Goal: Information Seeking & Learning: Learn about a topic

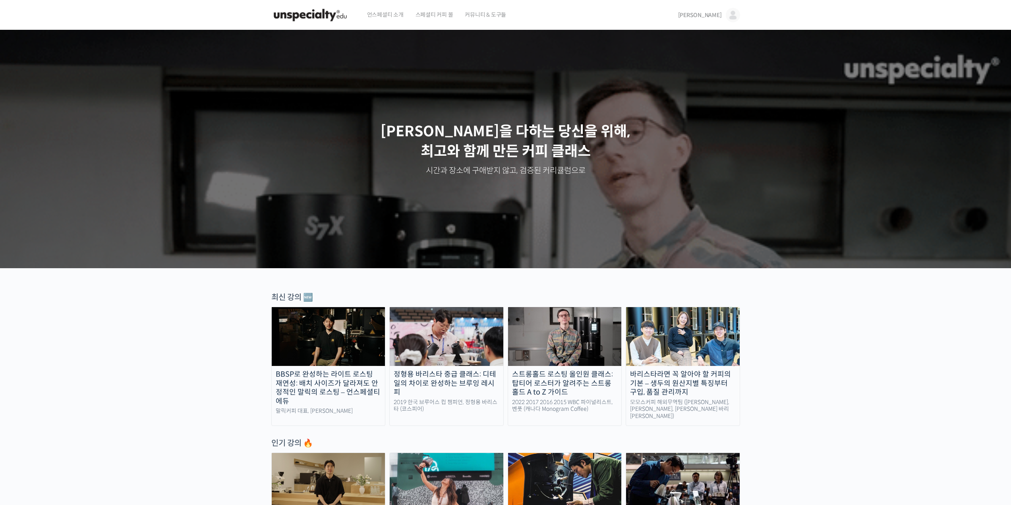
click at [323, 18] on img at bounding box center [310, 15] width 78 height 24
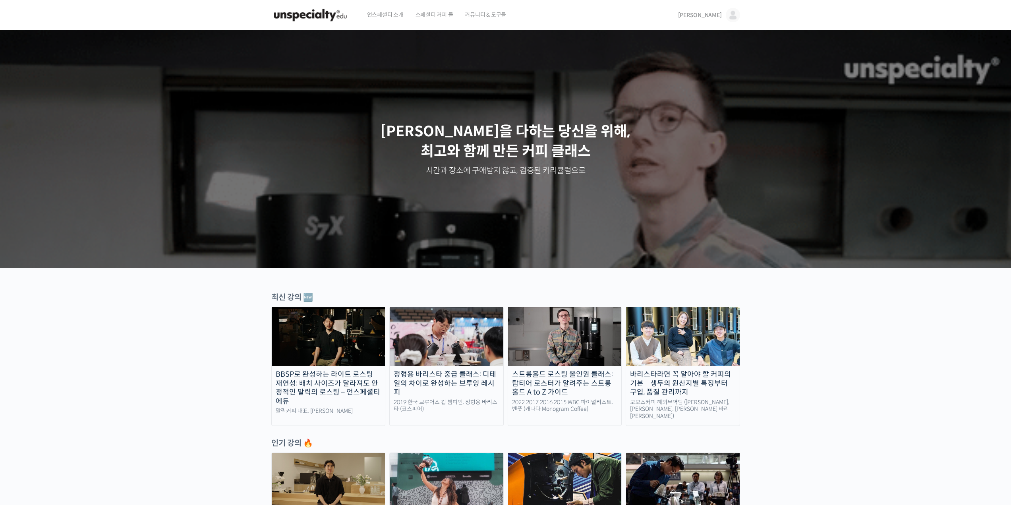
click at [736, 16] on img at bounding box center [733, 15] width 14 height 14
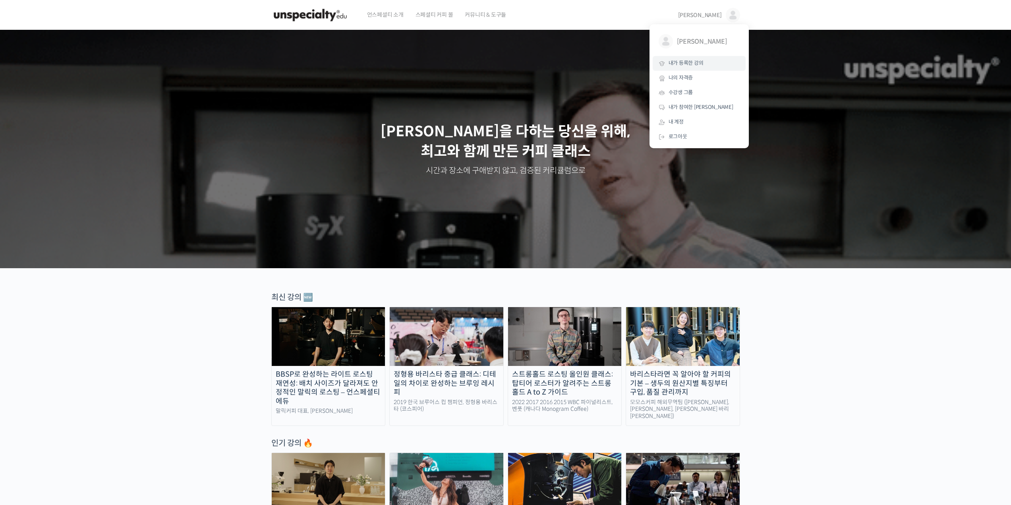
click at [694, 61] on span "내가 등록한 강의" at bounding box center [686, 63] width 35 height 7
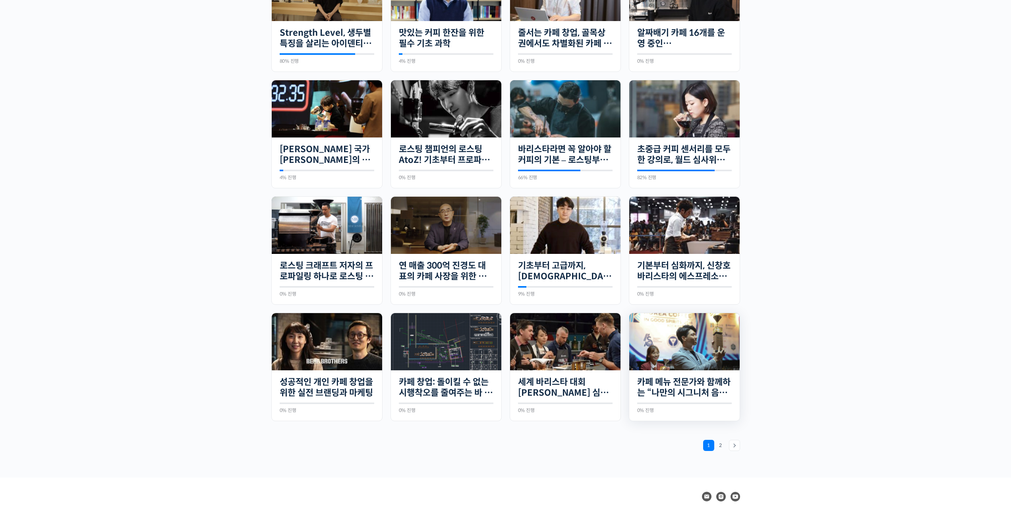
scroll to position [411, 0]
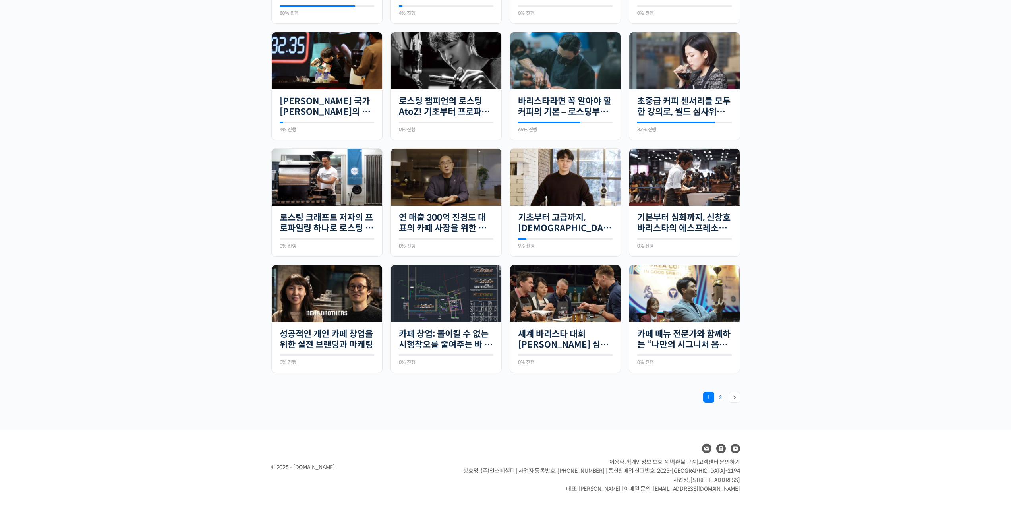
click at [720, 397] on link "Page 2" at bounding box center [720, 397] width 11 height 11
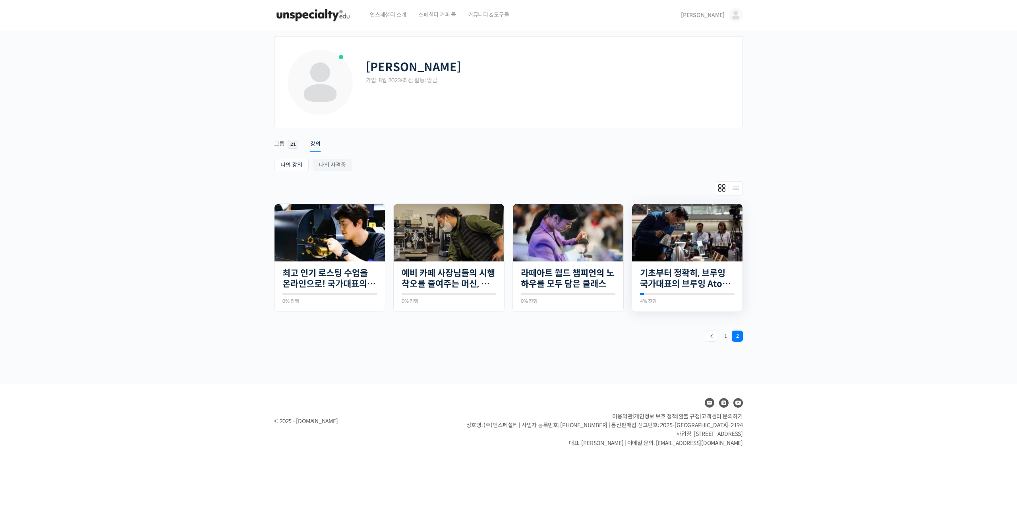
click at [703, 221] on img at bounding box center [687, 233] width 110 height 58
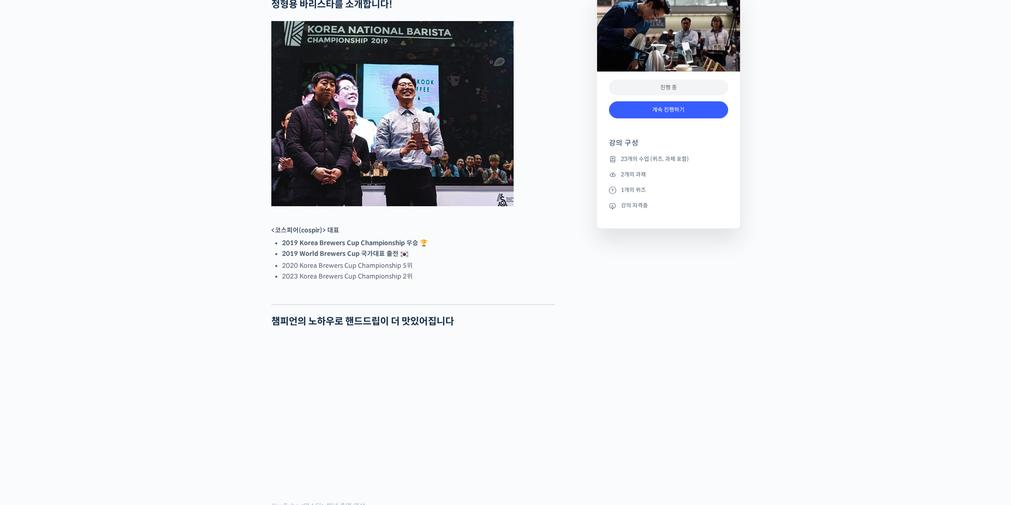
scroll to position [358, 0]
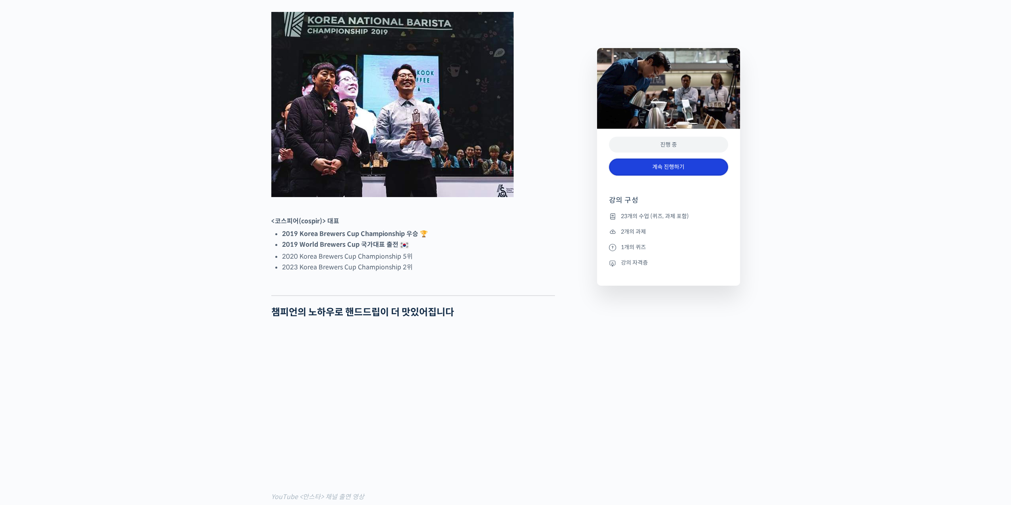
click at [653, 167] on link "계속 진행하기" at bounding box center [668, 167] width 119 height 17
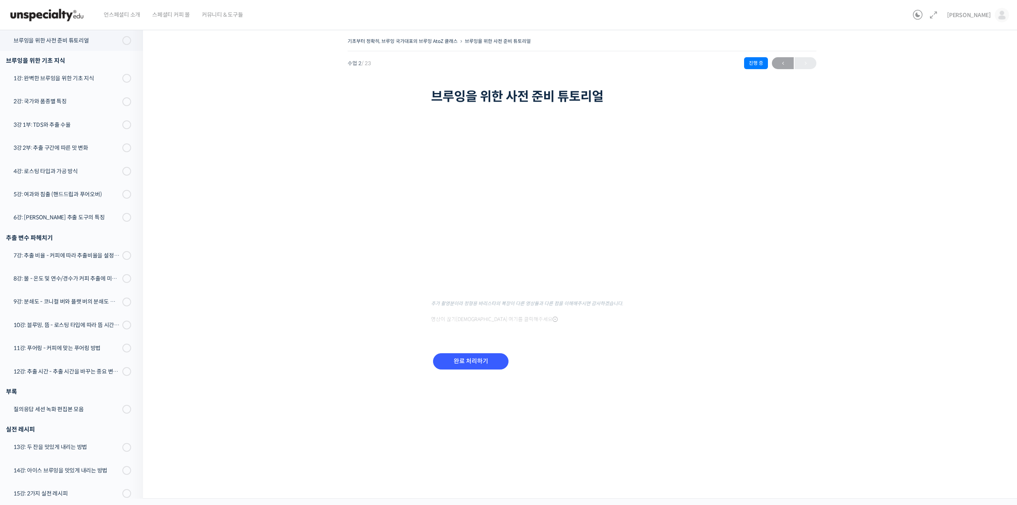
scroll to position [21, 0]
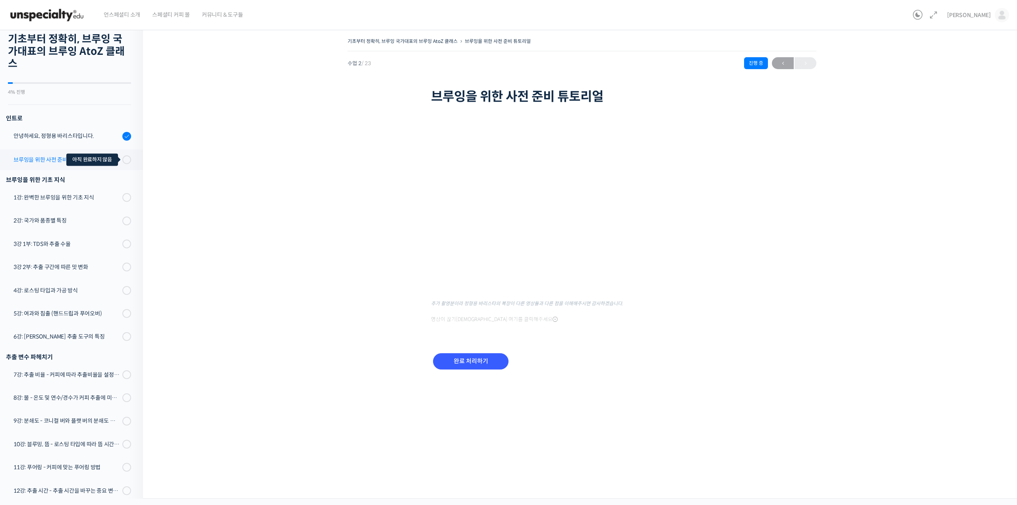
click at [122, 162] on span at bounding box center [124, 159] width 4 height 9
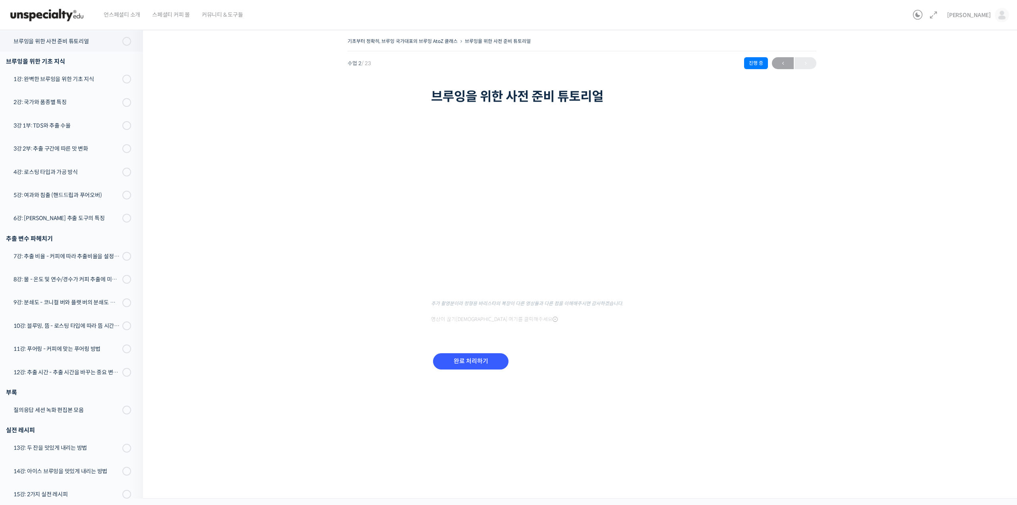
scroll to position [140, 0]
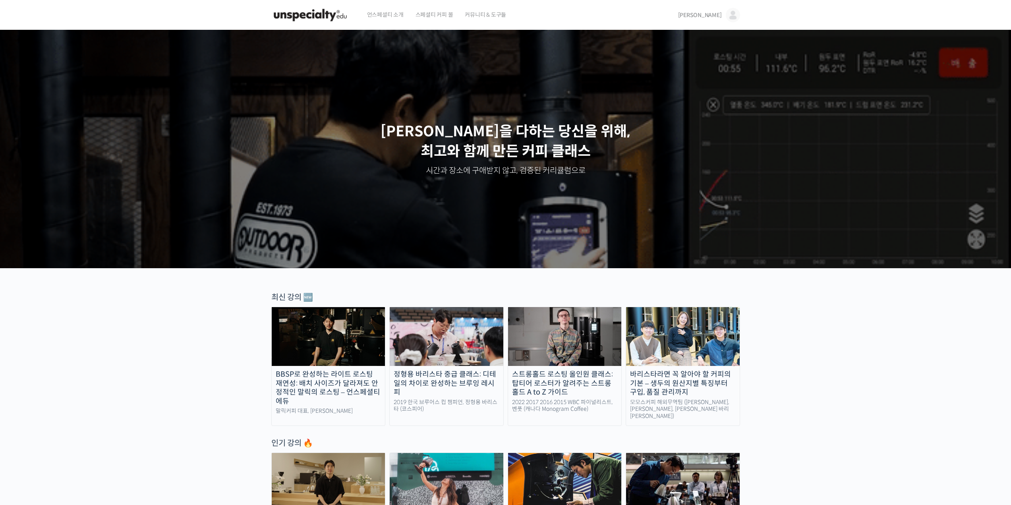
click at [430, 15] on span "스페셜티 커피 몰" at bounding box center [435, 15] width 38 height 30
